Goal: Transaction & Acquisition: Purchase product/service

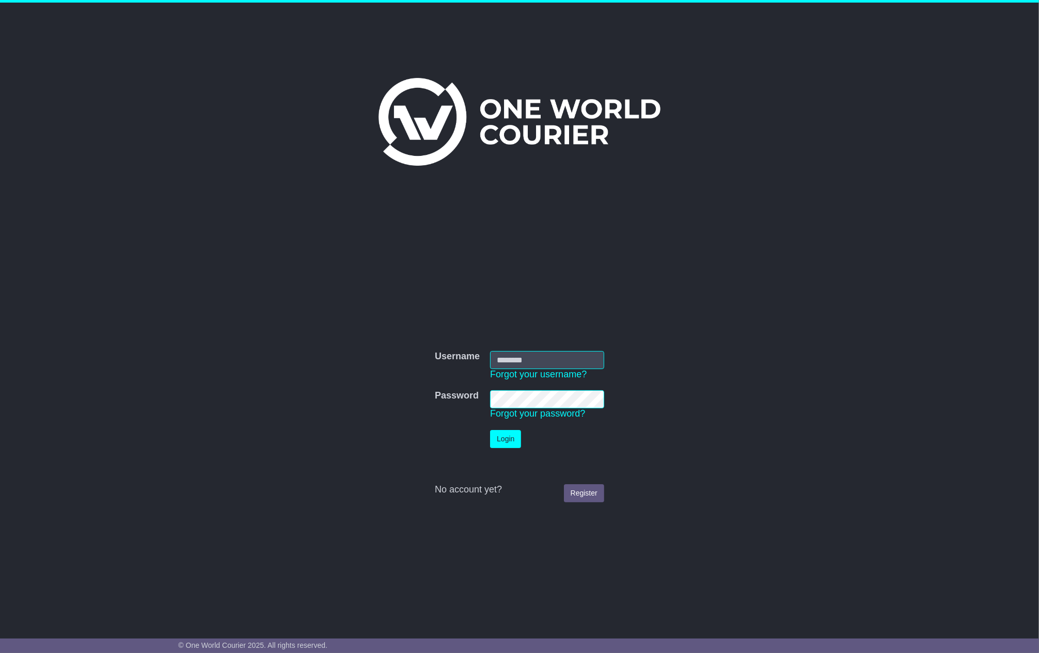
type input "**********"
click at [502, 443] on button "Login" at bounding box center [505, 439] width 31 height 18
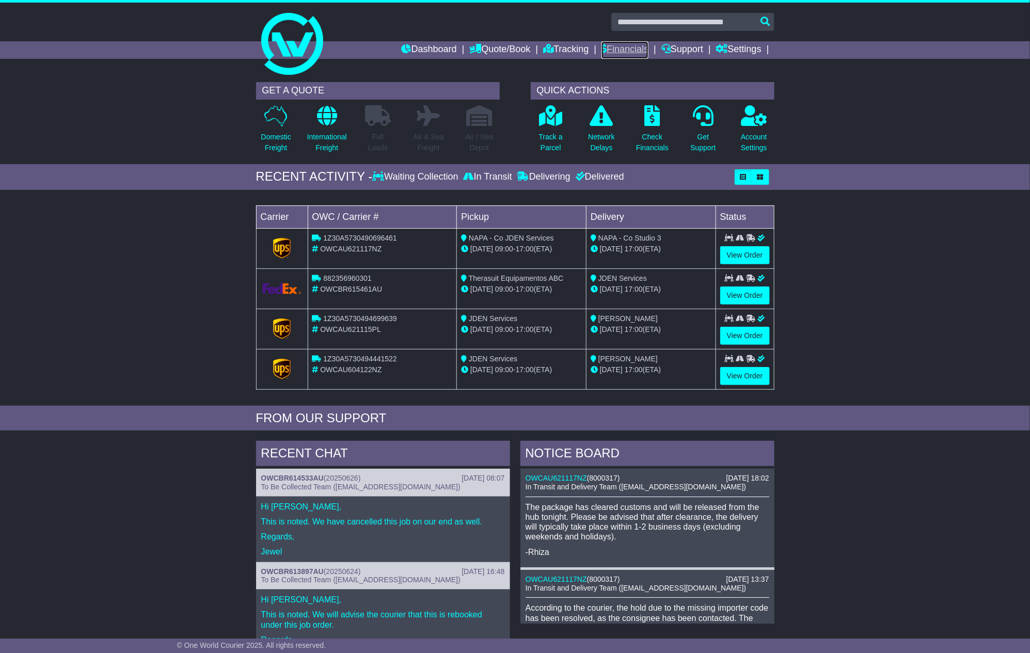
click at [616, 47] on link "Financials" at bounding box center [624, 50] width 47 height 18
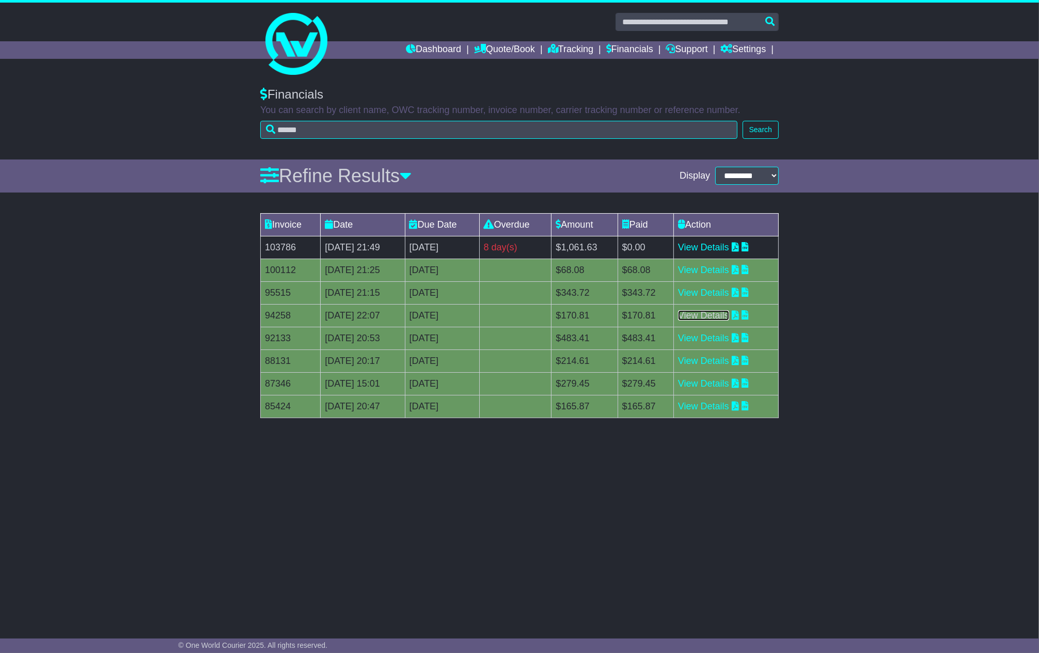
click at [709, 314] on link "View Details" at bounding box center [703, 315] width 51 height 10
click at [729, 272] on link "View Details" at bounding box center [703, 270] width 51 height 10
click at [729, 245] on link "View Details" at bounding box center [703, 247] width 51 height 10
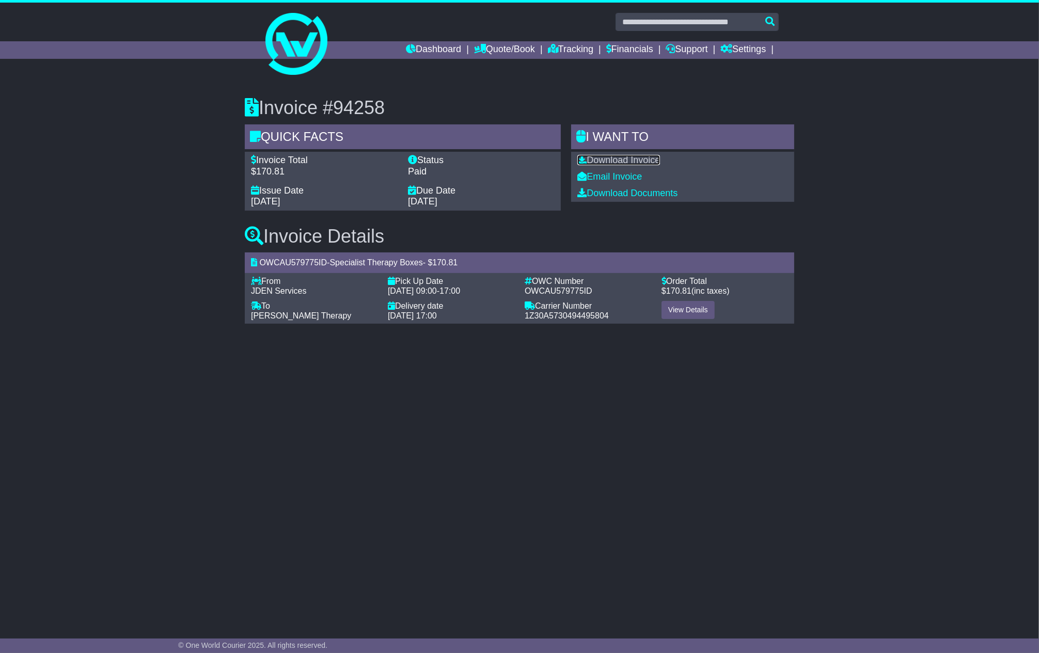
click at [625, 158] on link "Download Invoice" at bounding box center [618, 160] width 83 height 10
click at [641, 161] on link "Download Invoice" at bounding box center [618, 160] width 83 height 10
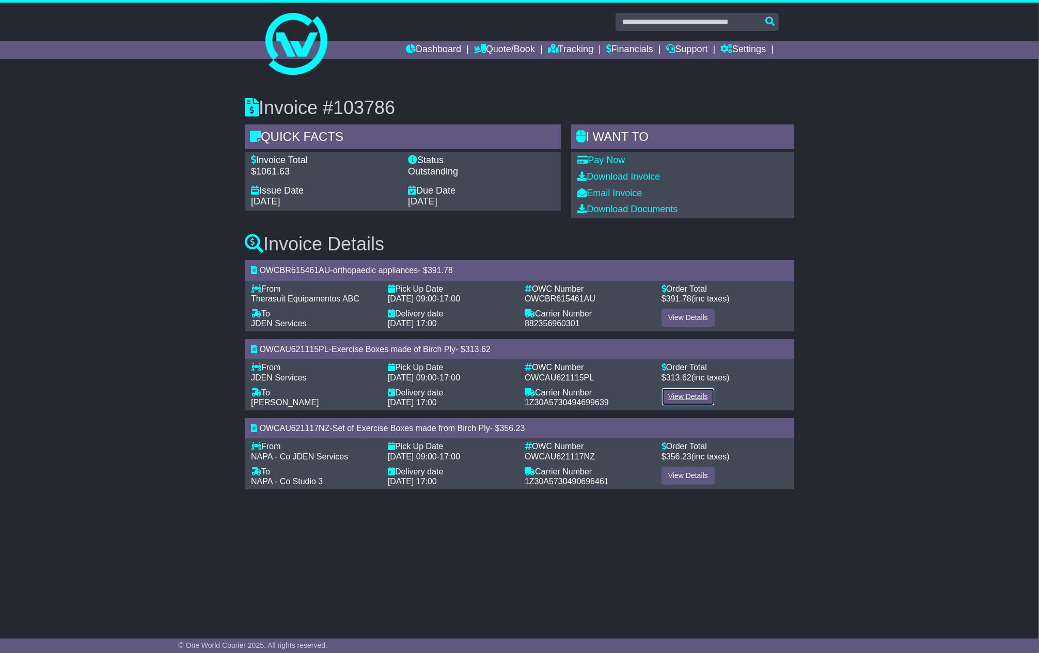
click at [690, 396] on link "View Details" at bounding box center [687, 397] width 53 height 18
click at [678, 473] on link "View Details" at bounding box center [687, 476] width 53 height 18
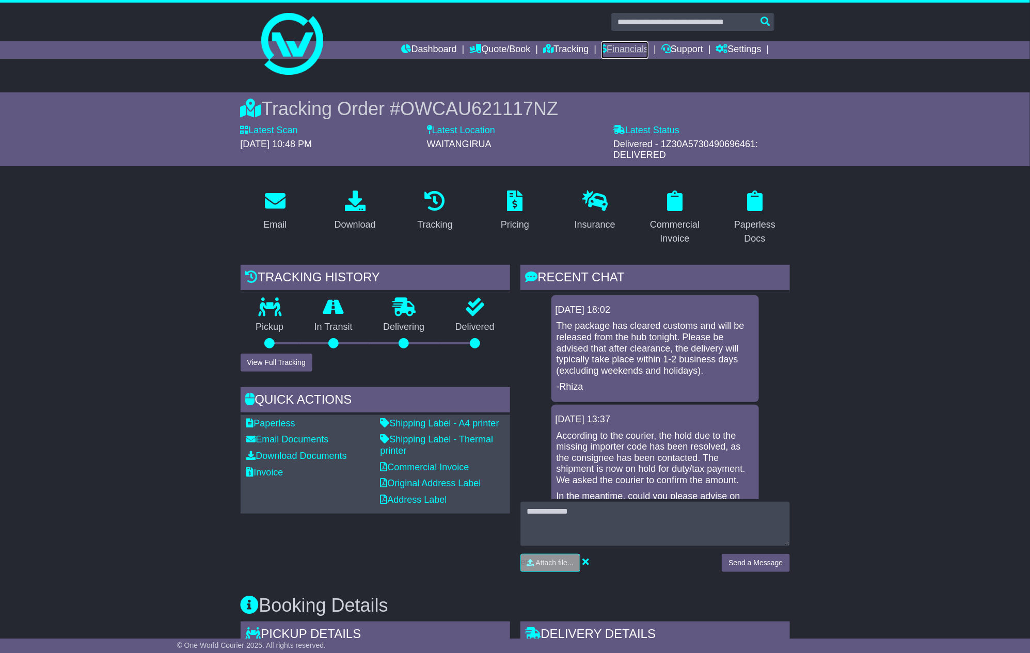
click at [620, 45] on link "Financials" at bounding box center [624, 50] width 47 height 18
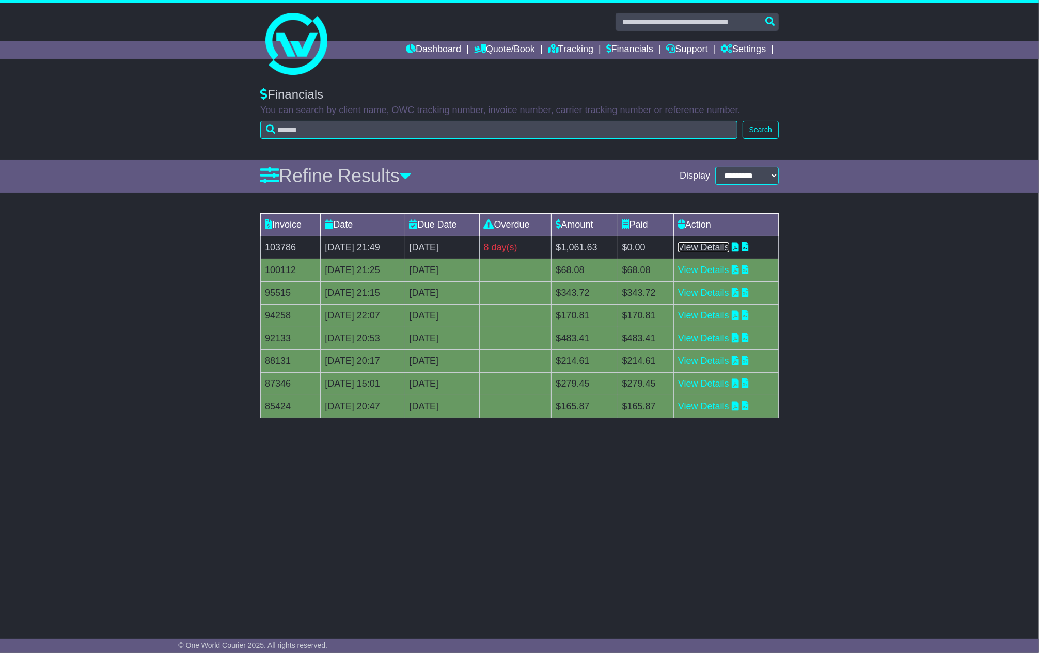
click at [713, 245] on link "View Details" at bounding box center [703, 247] width 51 height 10
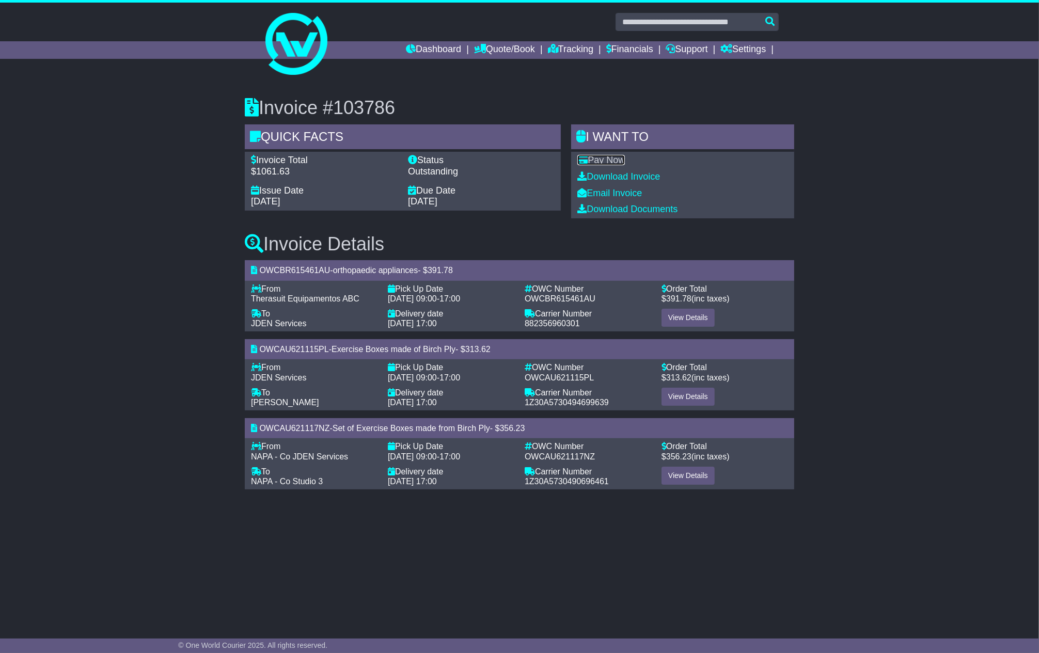
click at [614, 157] on link "Pay Now" at bounding box center [600, 160] width 47 height 10
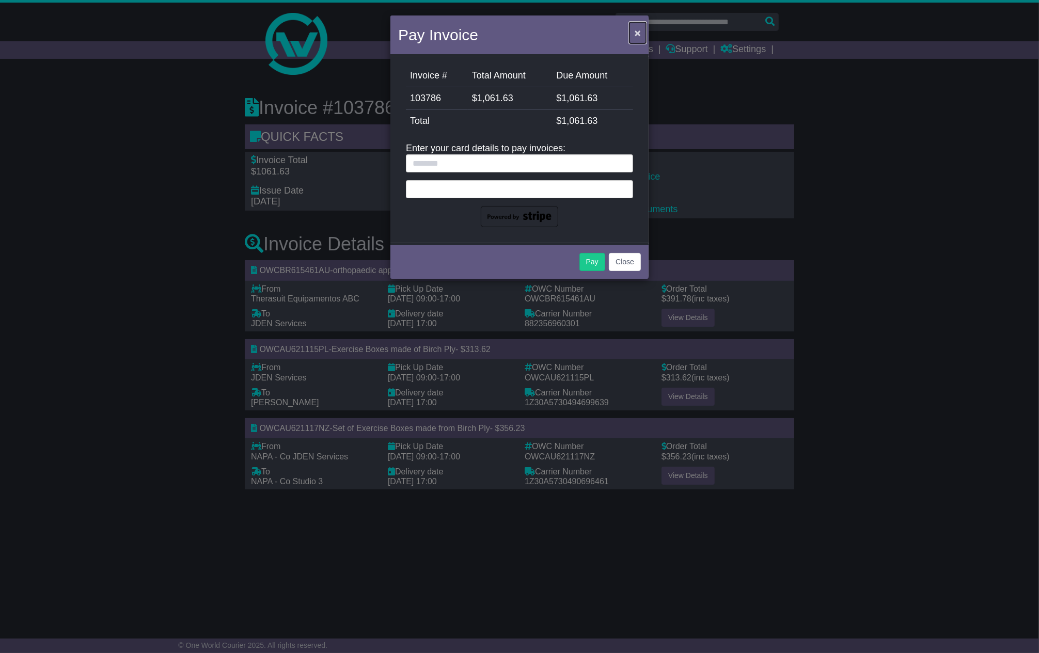
click at [634, 31] on span "×" at bounding box center [637, 33] width 6 height 12
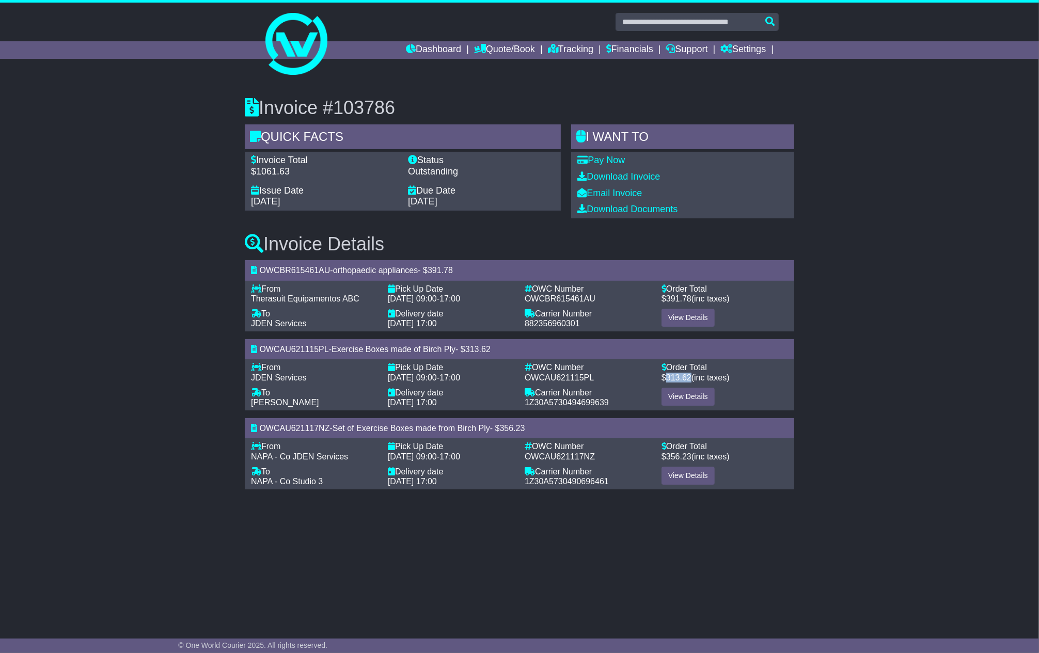
drag, startPoint x: 664, startPoint y: 376, endPoint x: 896, endPoint y: 276, distance: 252.3
click at [690, 376] on div "$ 313.62 (inc taxes)" at bounding box center [724, 378] width 126 height 10
copy span "313.62"
click at [601, 157] on link "Pay Now" at bounding box center [600, 160] width 47 height 10
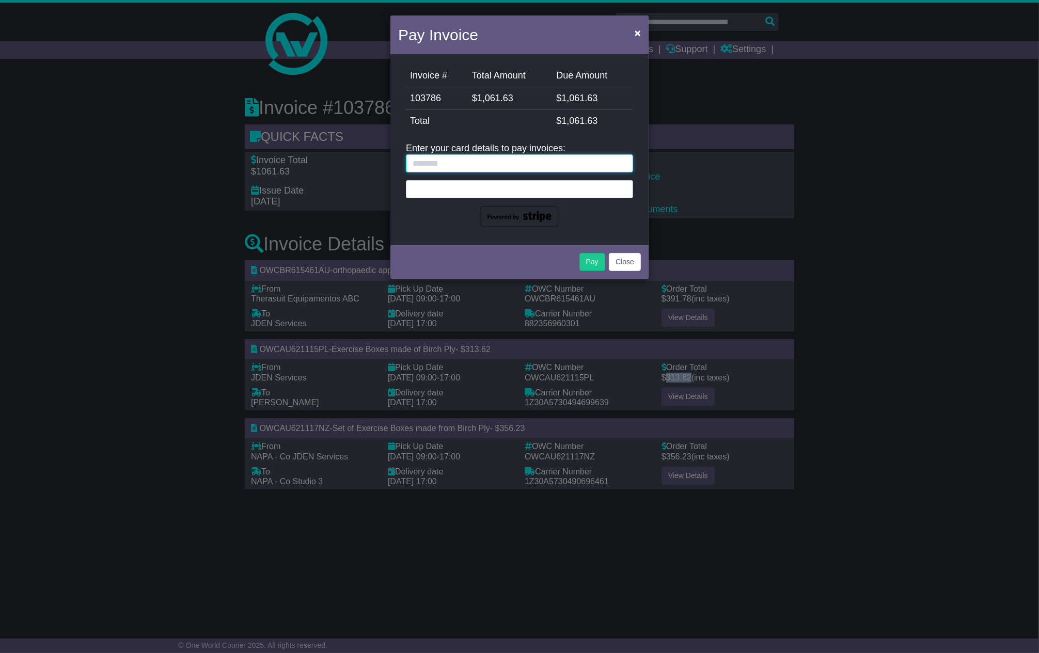
click at [462, 163] on input "text" at bounding box center [519, 163] width 227 height 18
click at [452, 161] on input "text" at bounding box center [519, 163] width 227 height 18
click at [431, 158] on input "text" at bounding box center [519, 163] width 227 height 18
click at [620, 264] on button "Close" at bounding box center [625, 262] width 32 height 18
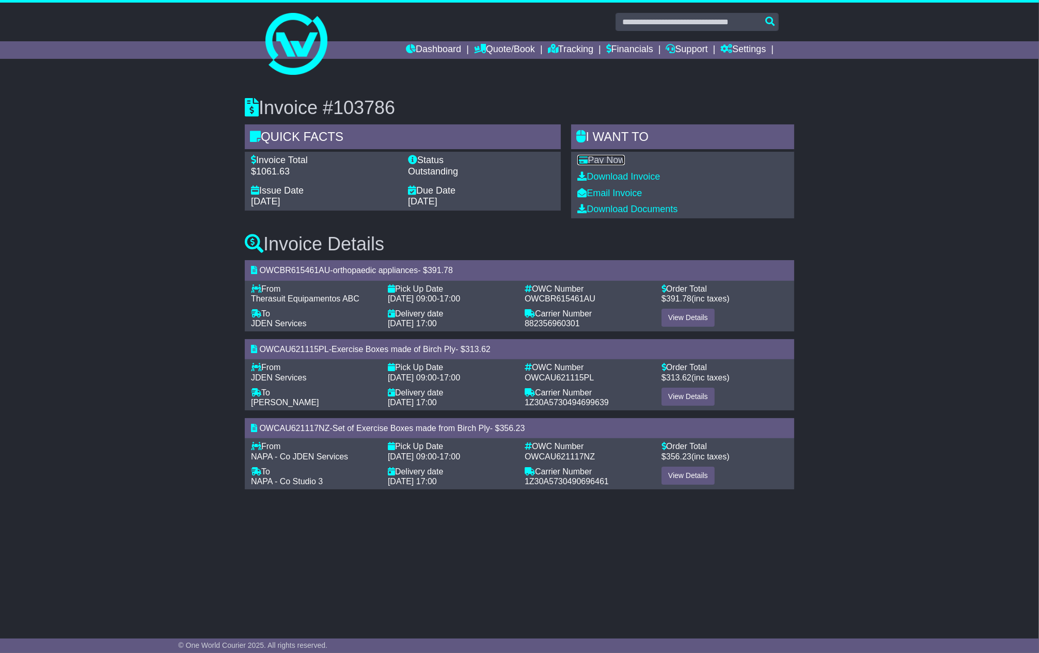
click at [594, 157] on link "Pay Now" at bounding box center [600, 160] width 47 height 10
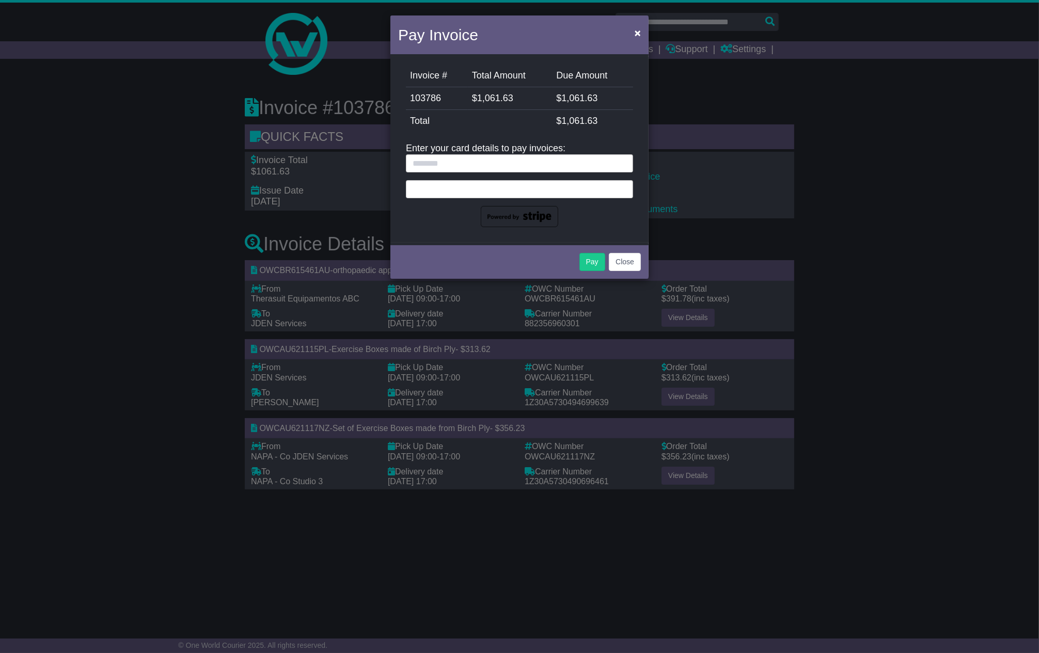
click at [506, 93] on span "1,061.63" at bounding box center [495, 98] width 36 height 10
click at [503, 107] on td "$ 1,061.63" at bounding box center [510, 98] width 84 height 23
click at [467, 116] on td "Total" at bounding box center [479, 121] width 146 height 23
click at [638, 28] on span "×" at bounding box center [637, 33] width 6 height 12
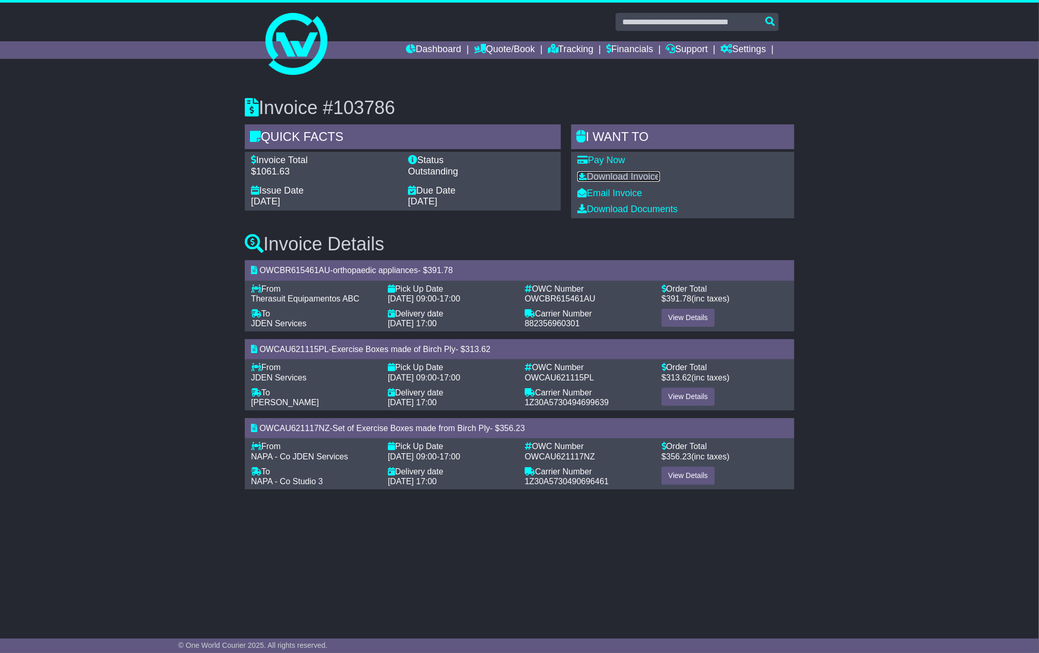
click at [612, 177] on link "Download Invoice" at bounding box center [618, 176] width 83 height 10
